Goal: Information Seeking & Learning: Learn about a topic

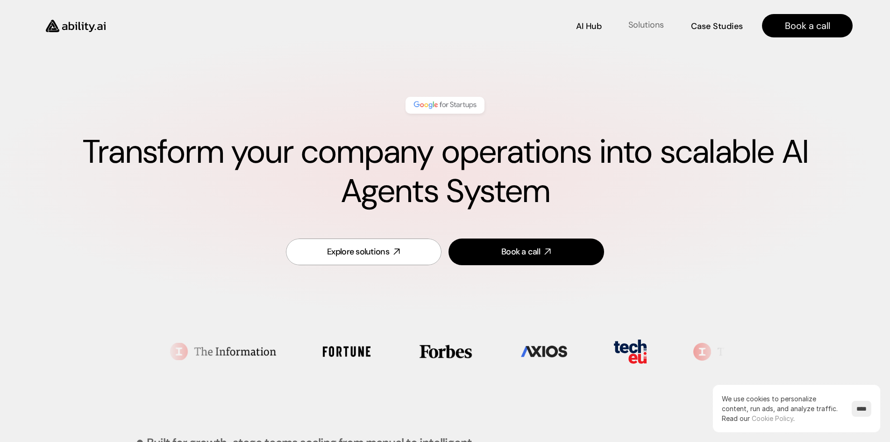
click at [656, 22] on p "Solutions" at bounding box center [647, 25] width 36 height 12
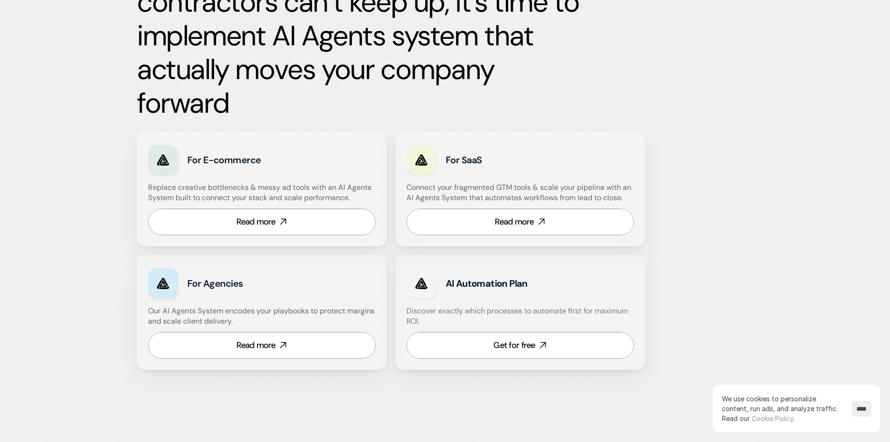
scroll to position [509, 0]
click at [553, 224] on link "Read more" at bounding box center [521, 221] width 228 height 27
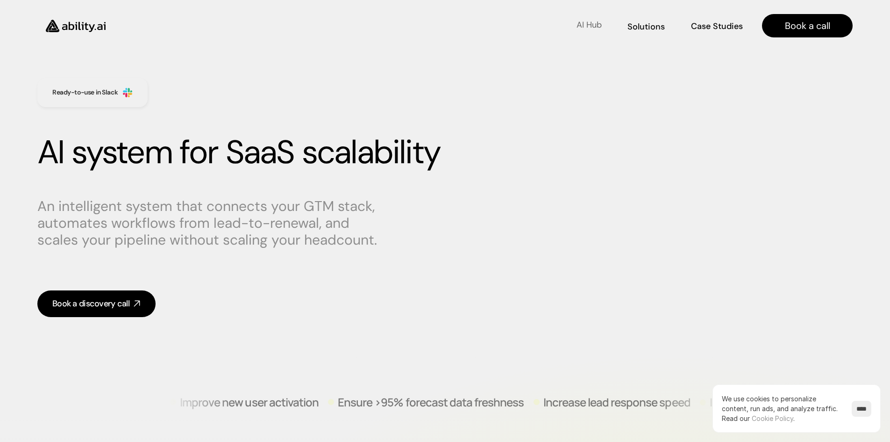
click at [585, 22] on p "AI Hub" at bounding box center [589, 25] width 25 height 12
